Goal: Task Accomplishment & Management: Use online tool/utility

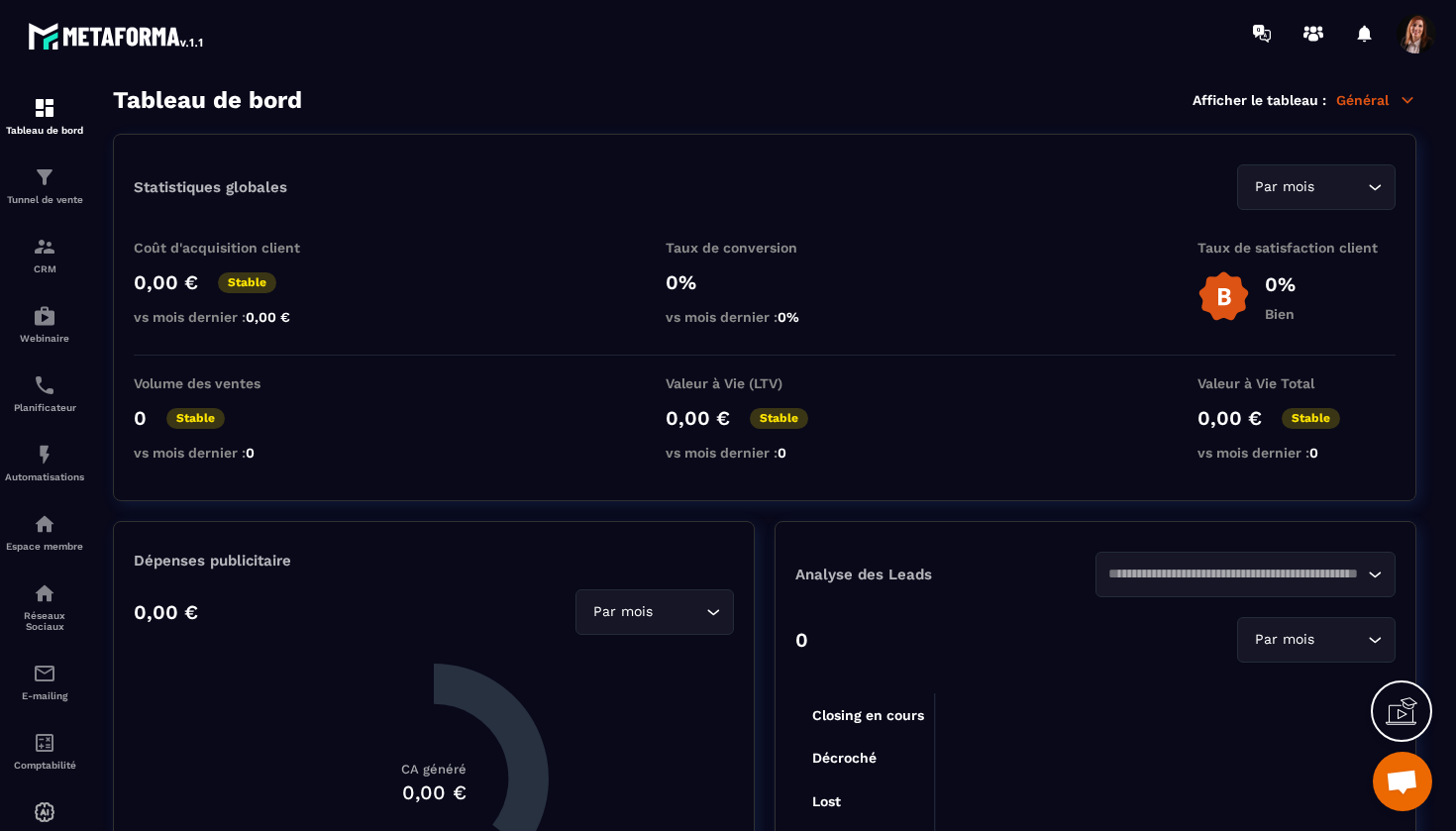
scroll to position [5489, 0]
click at [55, 194] on div "Tunnel de vente" at bounding box center [45, 186] width 79 height 40
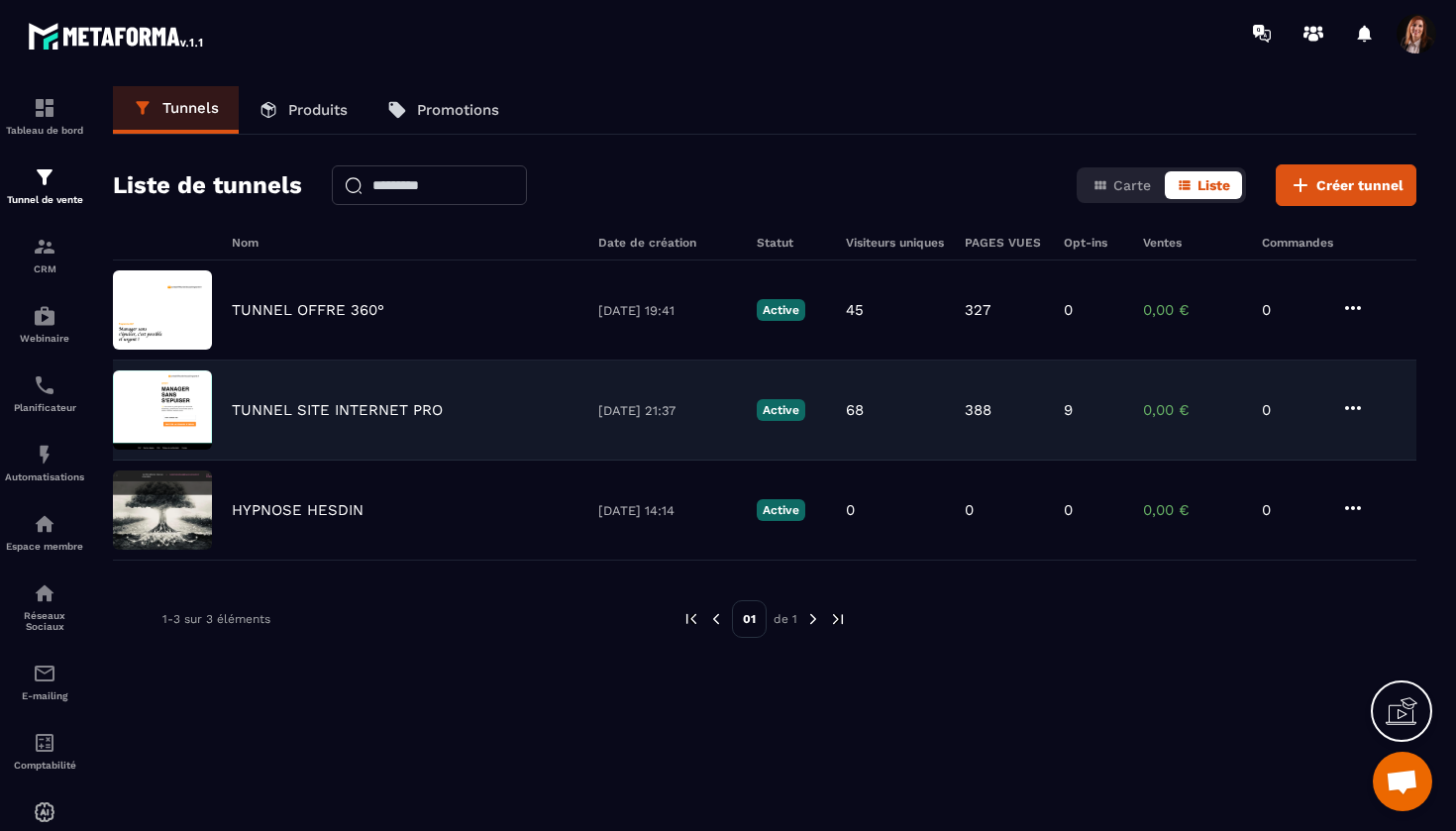
click at [304, 417] on p "TUNNEL SITE INTERNET PRO" at bounding box center [337, 410] width 211 height 18
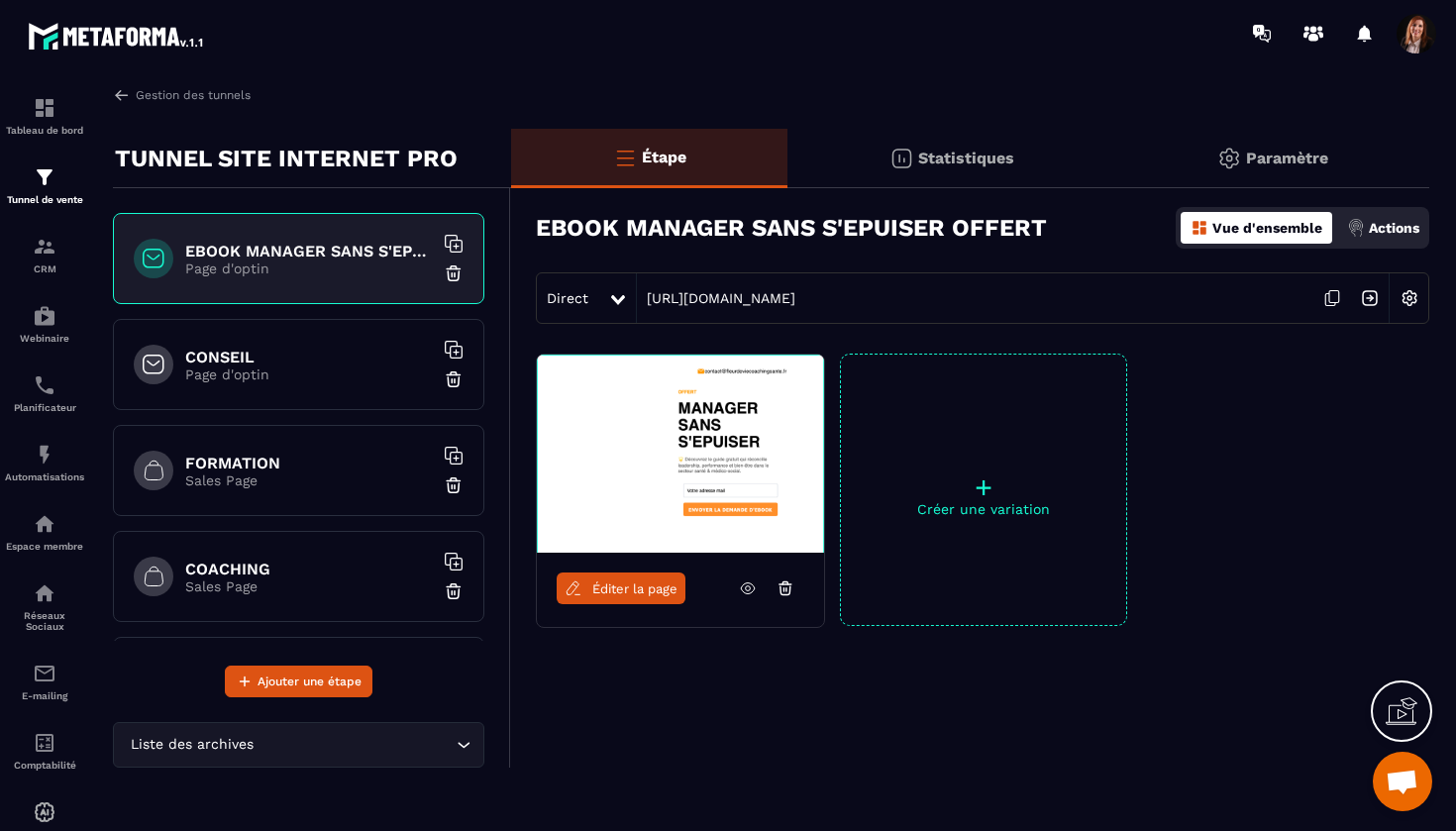
click at [221, 363] on h6 "CONSEIL" at bounding box center [310, 356] width 248 height 19
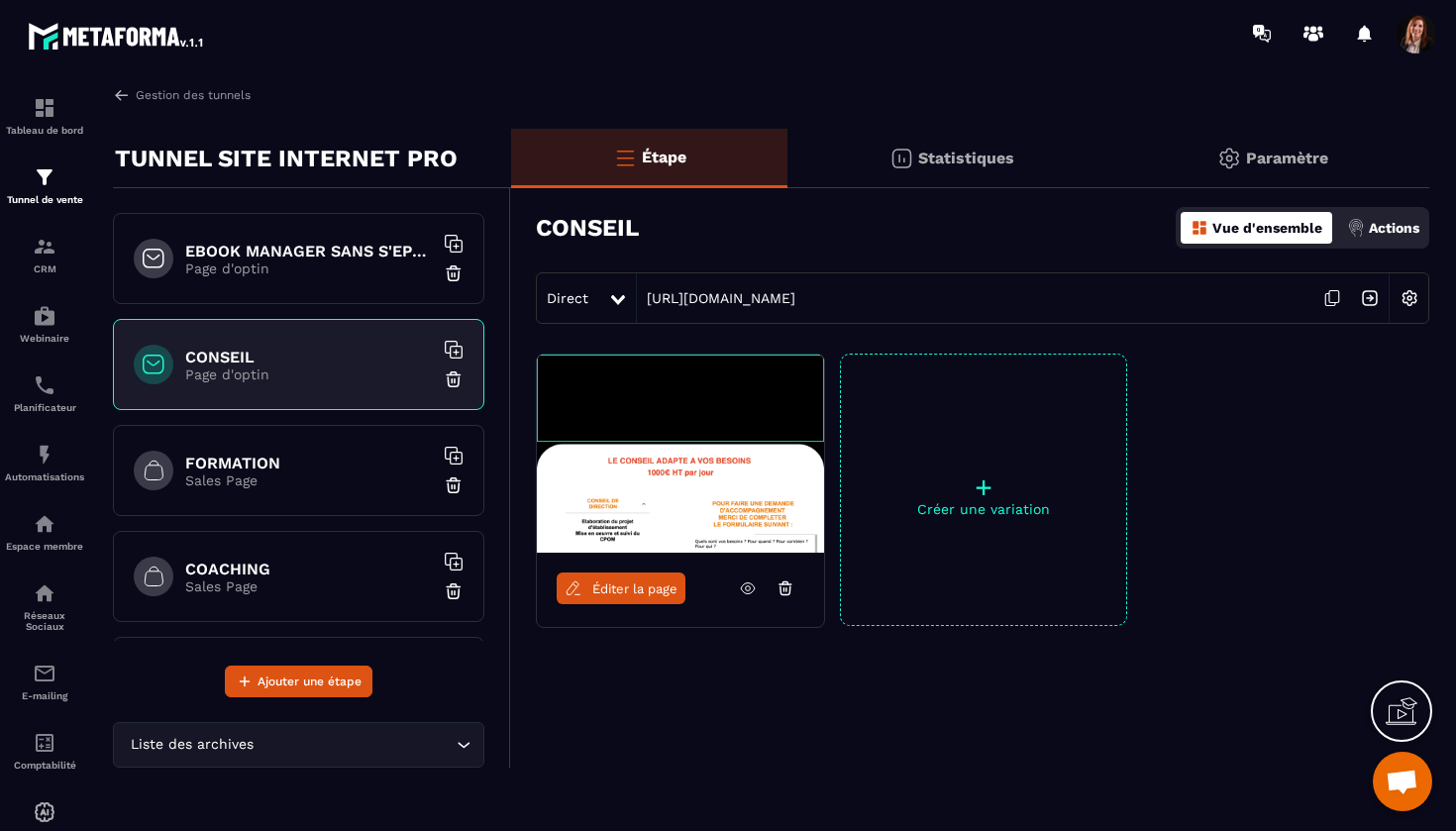
click at [655, 591] on span "Éditer la page" at bounding box center [635, 589] width 85 height 15
